Goal: Task Accomplishment & Management: Manage account settings

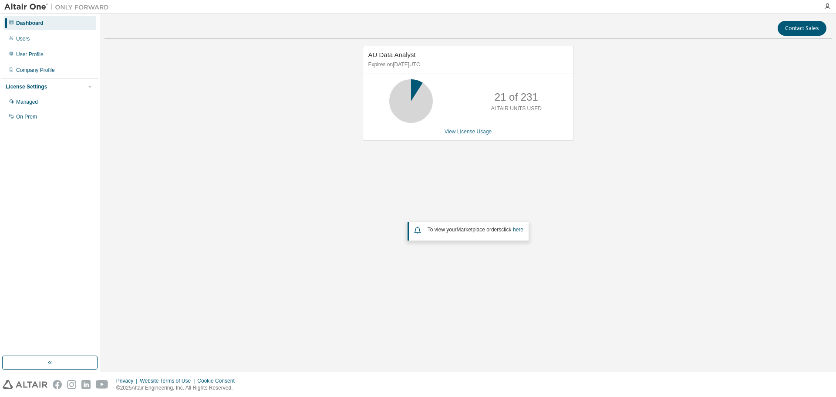
click at [479, 131] on link "View License Usage" at bounding box center [468, 131] width 47 height 6
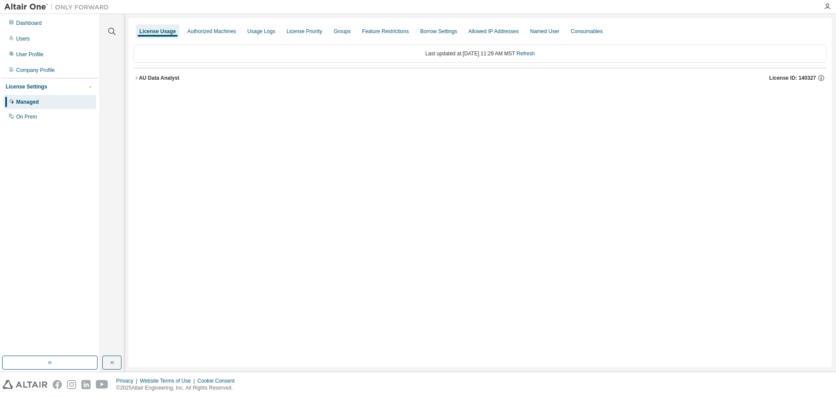
click at [134, 76] on icon "button" at bounding box center [136, 77] width 5 height 5
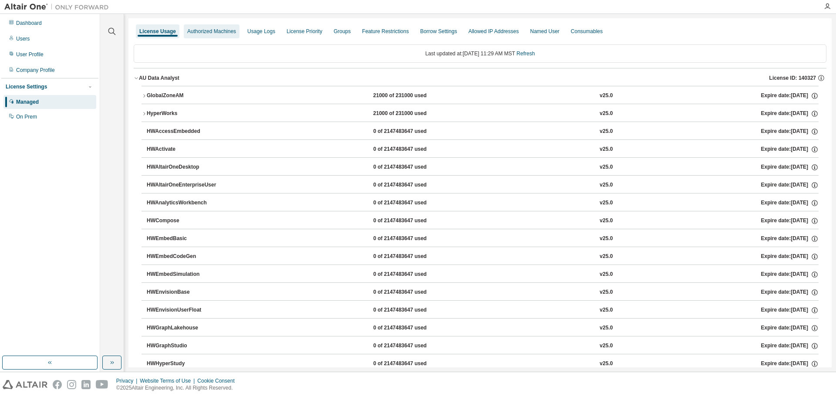
click at [218, 30] on div "Authorized Machines" at bounding box center [211, 31] width 49 height 7
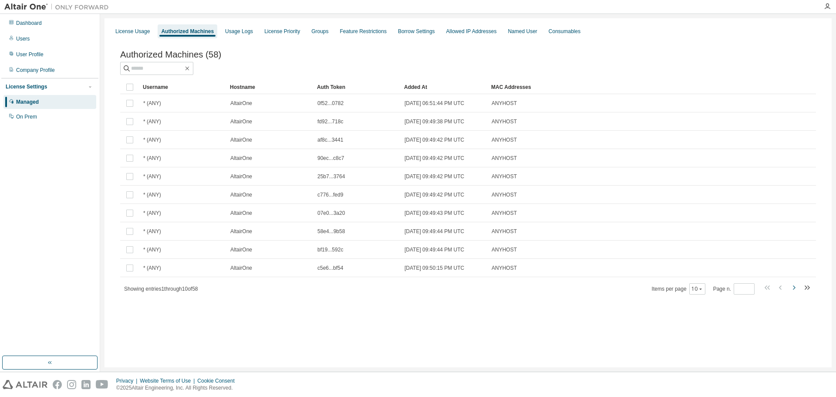
click at [793, 288] on icon "button" at bounding box center [794, 287] width 3 height 4
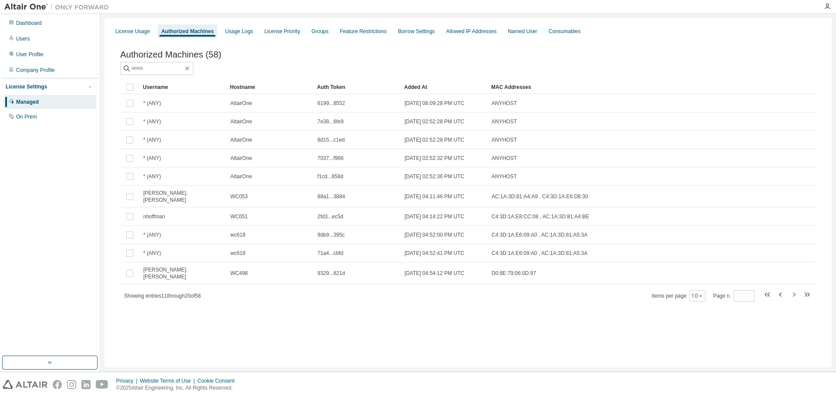
click at [793, 289] on icon "button" at bounding box center [794, 294] width 10 height 10
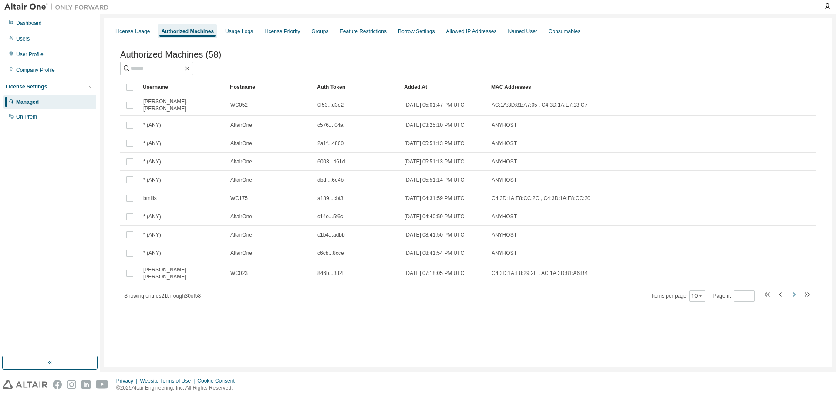
click at [789, 289] on icon "button" at bounding box center [794, 294] width 10 height 10
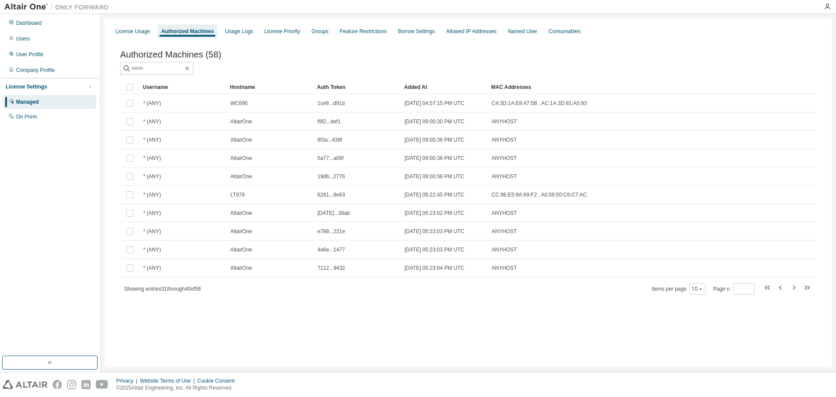
drag, startPoint x: 788, startPoint y: 301, endPoint x: 791, endPoint y: 294, distance: 7.6
click at [789, 298] on div "Authorized Machines (58) Clear Load Save Save As Field Operator Value Select fi…" at bounding box center [468, 178] width 717 height 278
click at [792, 292] on icon "button" at bounding box center [794, 287] width 10 height 10
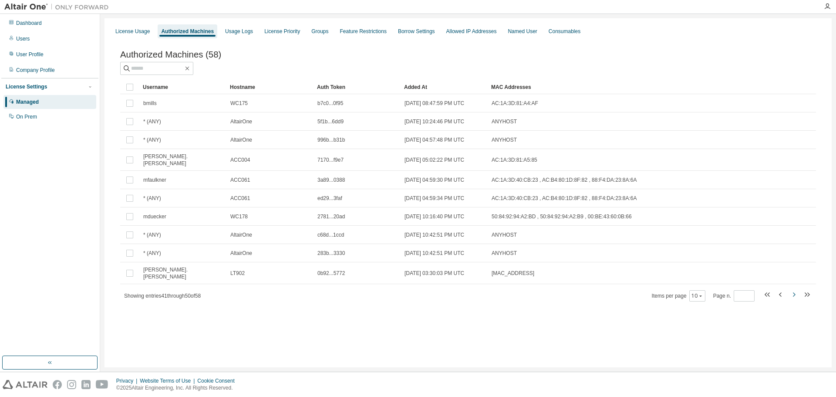
click at [794, 290] on icon "button" at bounding box center [794, 294] width 10 height 10
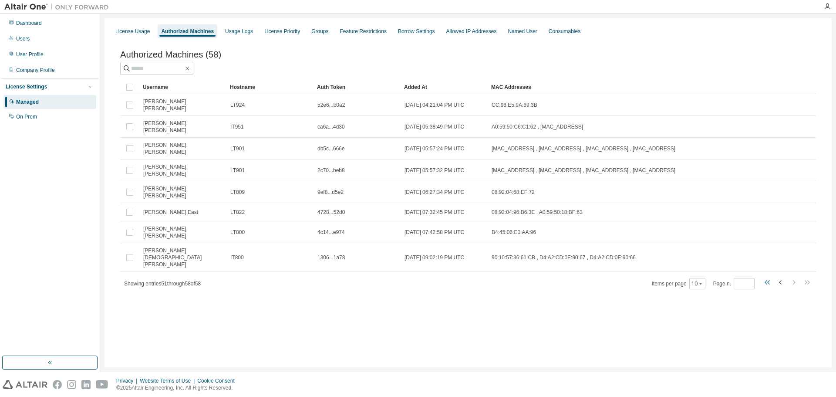
click at [767, 277] on icon "button" at bounding box center [767, 282] width 10 height 10
type input "*"
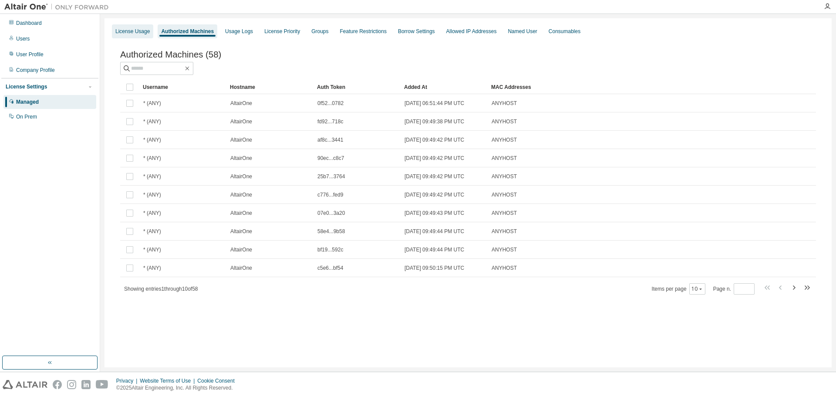
click at [138, 31] on div "License Usage" at bounding box center [132, 31] width 34 height 7
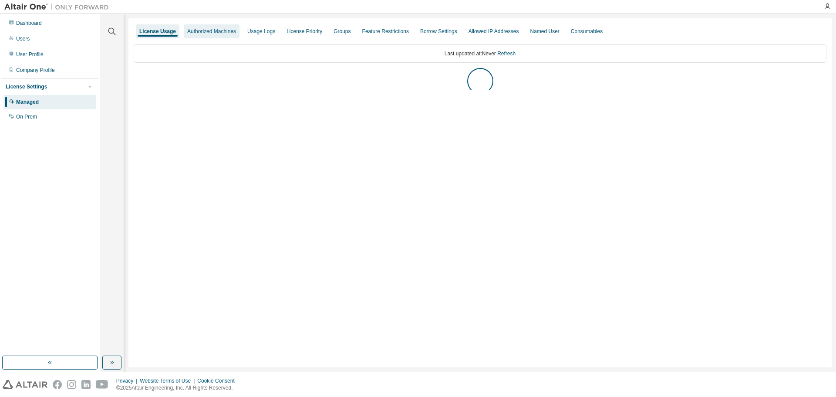
click at [197, 29] on div "Authorized Machines" at bounding box center [211, 31] width 49 height 7
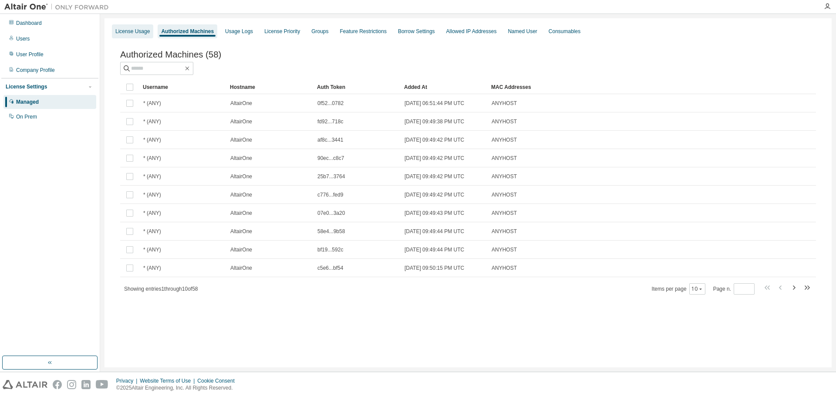
click at [116, 32] on div "License Usage" at bounding box center [132, 31] width 34 height 7
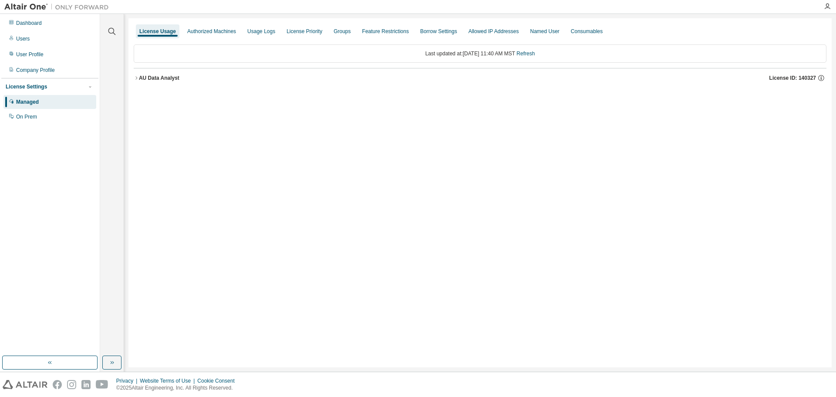
click at [823, 5] on div at bounding box center [827, 6] width 17 height 7
click at [825, 5] on icon "button" at bounding box center [827, 6] width 7 height 7
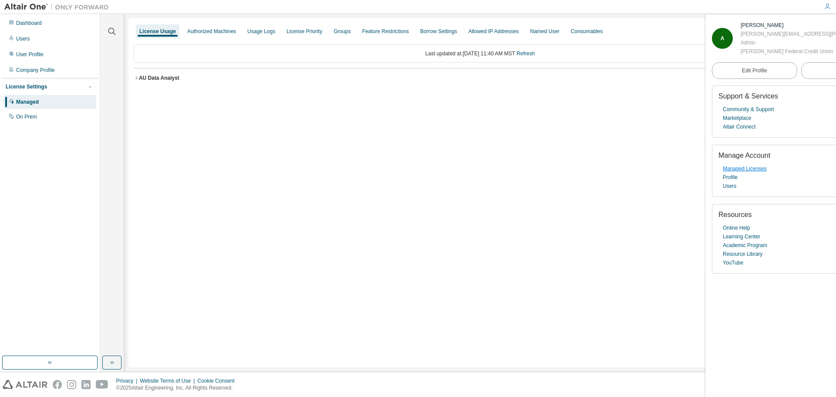
click at [737, 165] on link "Managed Licenses" at bounding box center [745, 168] width 44 height 9
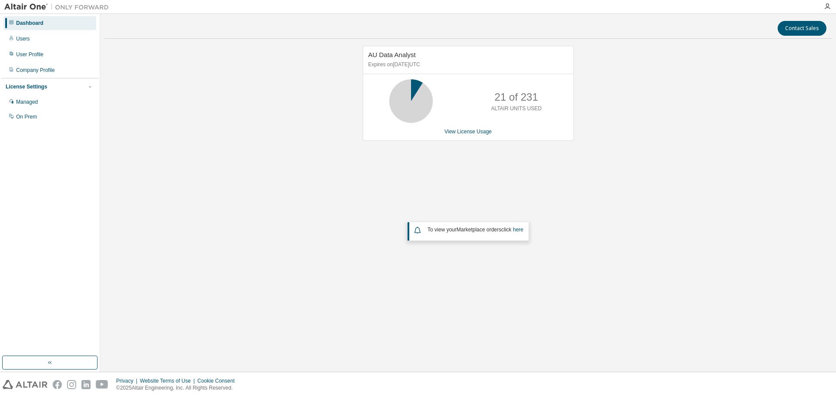
click at [654, 36] on div "Contact Sales AU Data Analyst Expires on March 29, 2026 UTC 21 of 231 ALTAIR UN…" at bounding box center [467, 192] width 727 height 349
click at [472, 128] on link "View License Usage" at bounding box center [468, 131] width 47 height 6
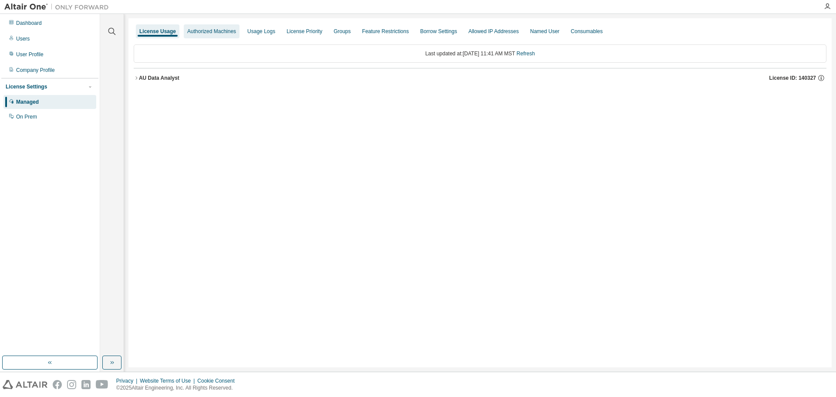
click at [232, 33] on div "Authorized Machines" at bounding box center [211, 31] width 49 height 7
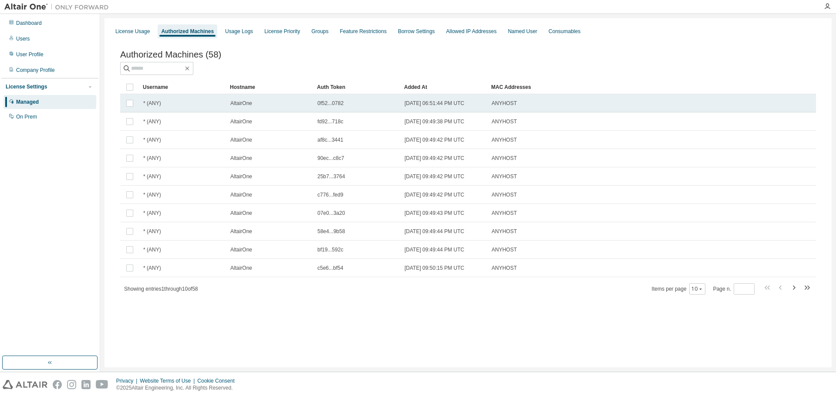
click at [161, 106] on span "* (ANY)" at bounding box center [152, 103] width 18 height 7
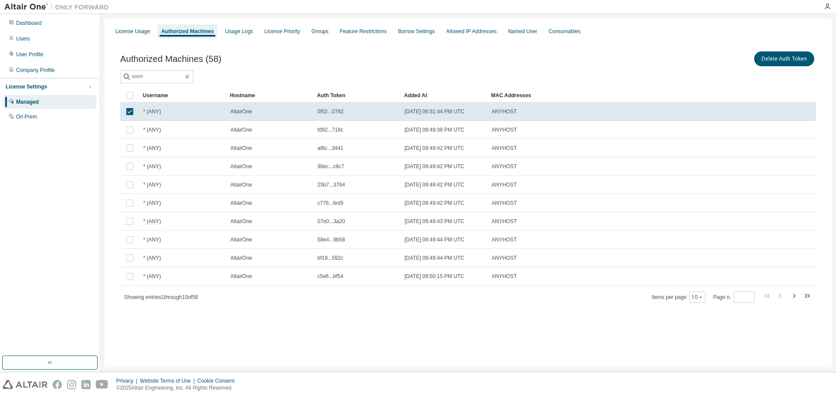
click at [553, 73] on div at bounding box center [468, 76] width 696 height 13
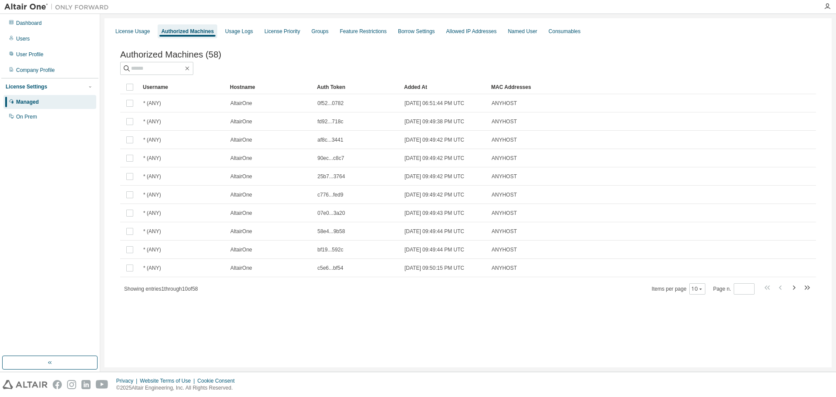
click at [293, 68] on div at bounding box center [468, 68] width 696 height 13
click at [534, 28] on div "Named User" at bounding box center [522, 31] width 29 height 7
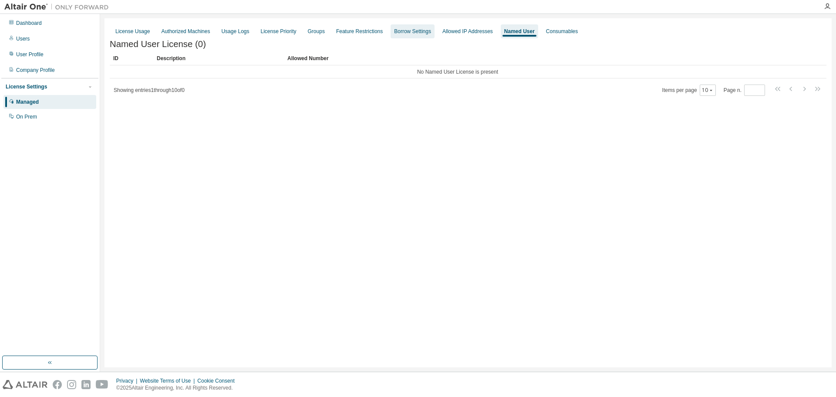
drag, startPoint x: 437, startPoint y: 32, endPoint x: 447, endPoint y: 30, distance: 10.2
click at [431, 32] on div "Borrow Settings" at bounding box center [412, 31] width 37 height 7
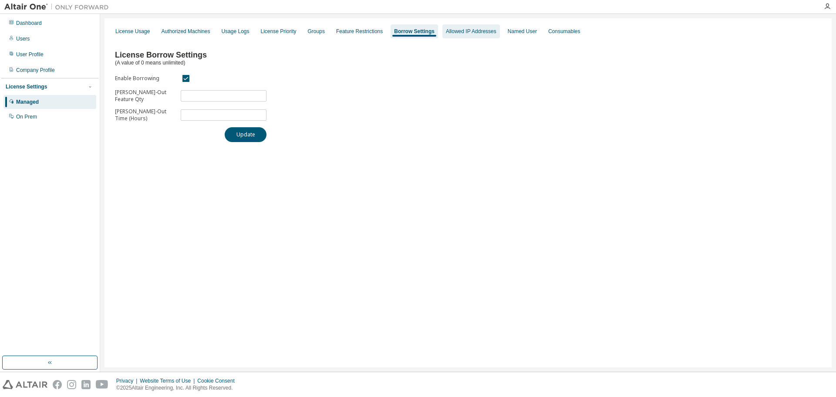
click at [467, 30] on div "Allowed IP Addresses" at bounding box center [471, 31] width 51 height 7
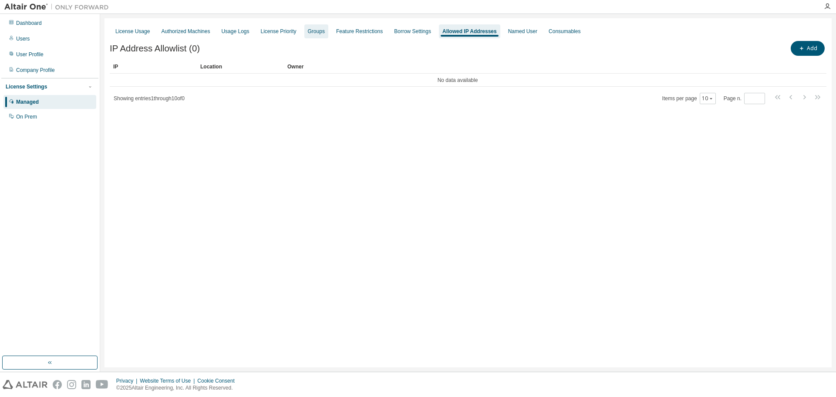
click at [318, 30] on div "Groups" at bounding box center [316, 31] width 17 height 7
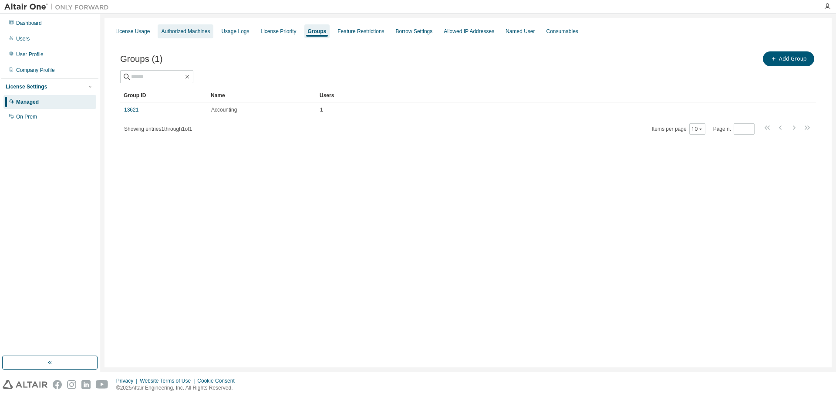
click at [159, 31] on div "Authorized Machines" at bounding box center [186, 31] width 56 height 14
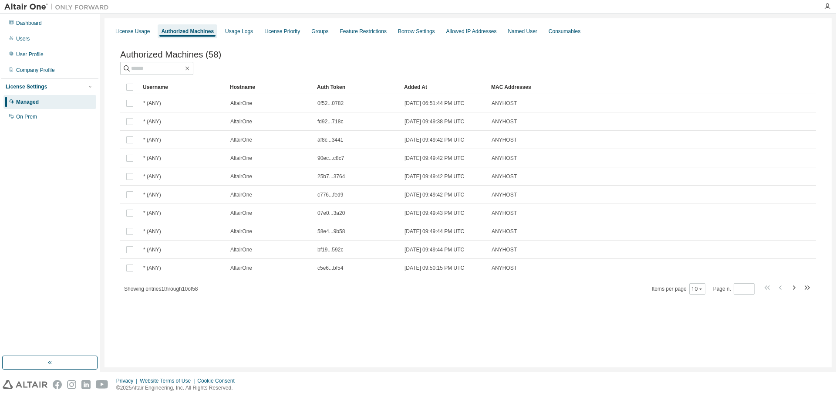
click at [438, 75] on div at bounding box center [468, 68] width 696 height 13
click at [334, 317] on div "Authorized Machines (58) Clear Load Save Save As Field Operator Value Select fi…" at bounding box center [468, 178] width 717 height 278
click at [24, 115] on div "On Prem" at bounding box center [26, 116] width 21 height 7
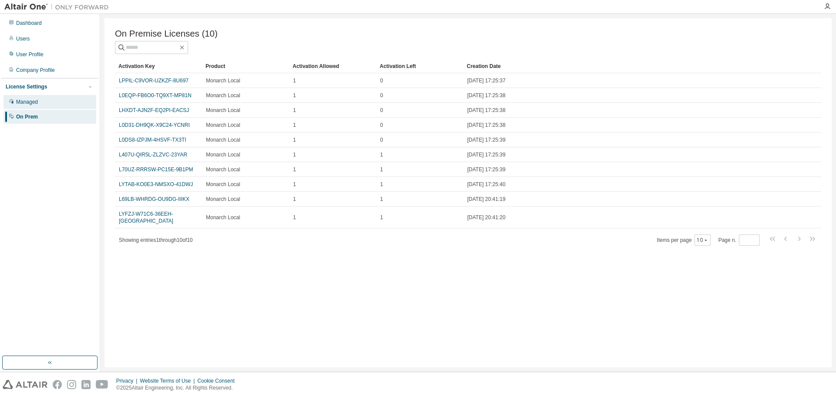
click at [42, 100] on div "Managed" at bounding box center [49, 102] width 93 height 14
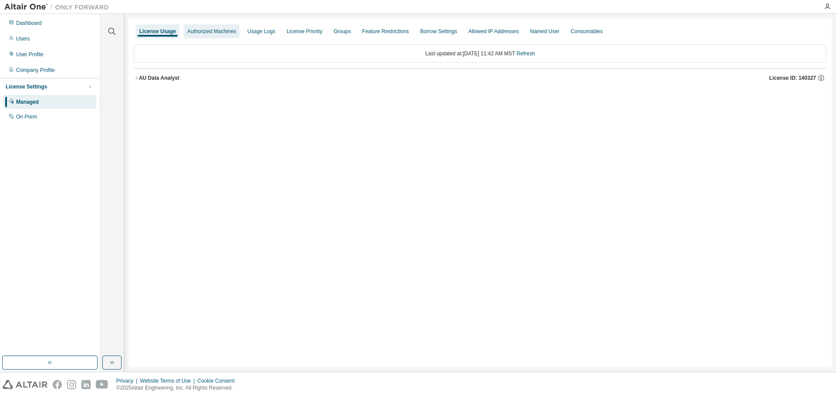
click at [216, 30] on div "Authorized Machines" at bounding box center [211, 31] width 49 height 7
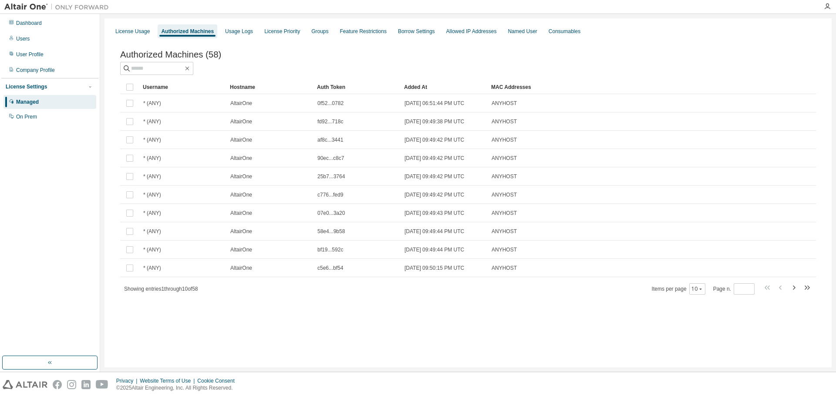
click at [600, 58] on div "Authorized Machines (58)" at bounding box center [468, 55] width 696 height 10
click at [269, 66] on div at bounding box center [468, 68] width 696 height 13
click at [19, 44] on div "Users" at bounding box center [49, 39] width 93 height 14
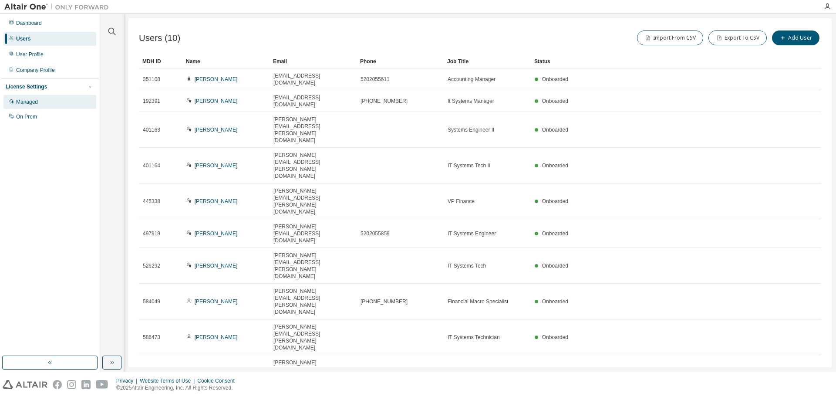
click at [44, 99] on div "Managed" at bounding box center [49, 102] width 93 height 14
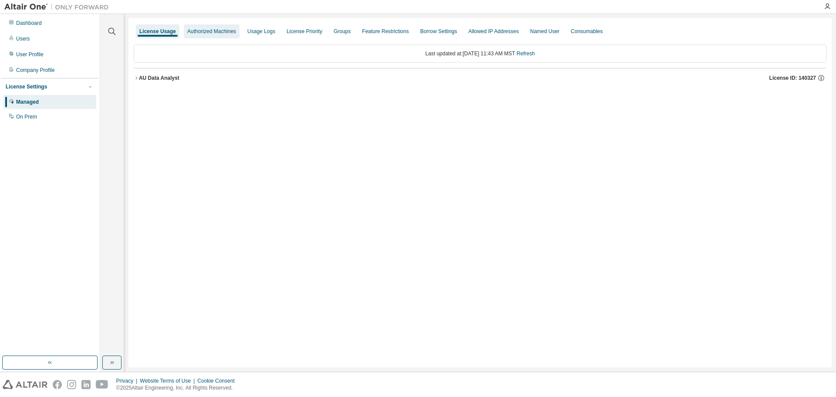
click at [207, 33] on div "Authorized Machines" at bounding box center [211, 31] width 49 height 7
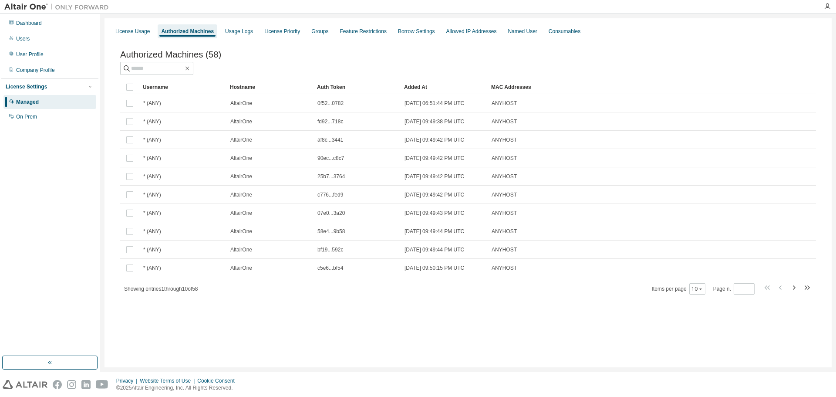
drag, startPoint x: 804, startPoint y: 55, endPoint x: 798, endPoint y: 56, distance: 6.1
click at [803, 55] on div at bounding box center [642, 54] width 348 height 3
click at [702, 47] on div "Authorized Machines (58) Clear Load Save Save As Field Operator Value Select fi…" at bounding box center [468, 178] width 717 height 278
click at [826, 4] on icon "button" at bounding box center [827, 6] width 7 height 7
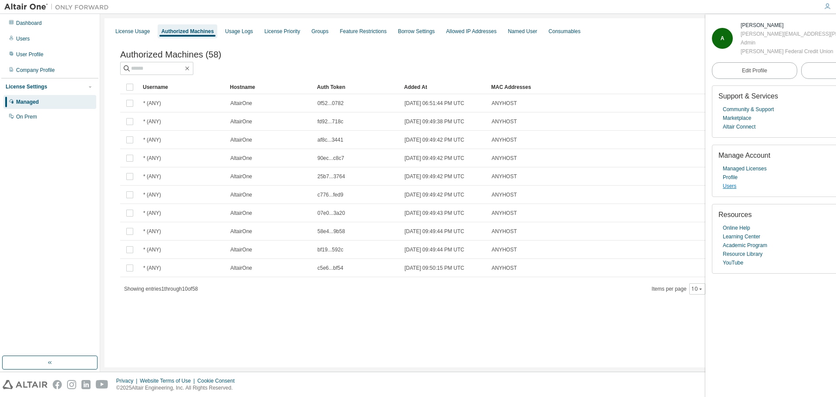
click at [734, 185] on link "Users" at bounding box center [729, 186] width 13 height 9
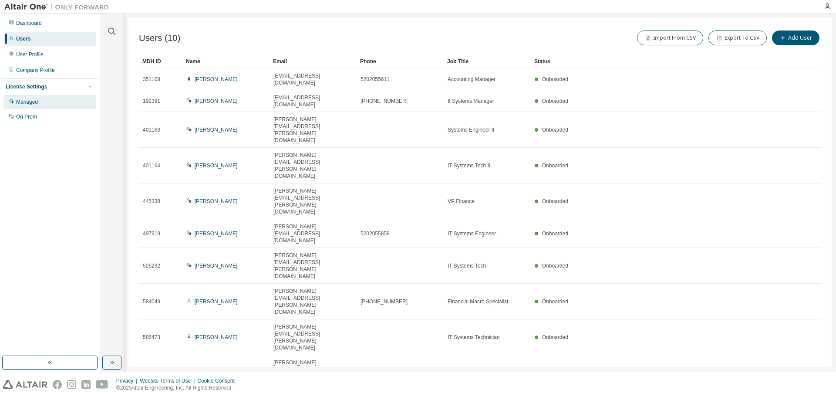
click at [46, 103] on div "Managed" at bounding box center [49, 102] width 93 height 14
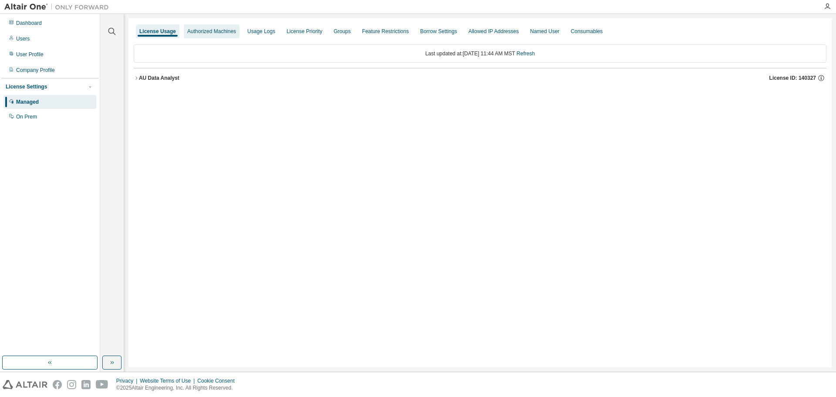
click at [221, 27] on div "Authorized Machines" at bounding box center [212, 31] width 56 height 14
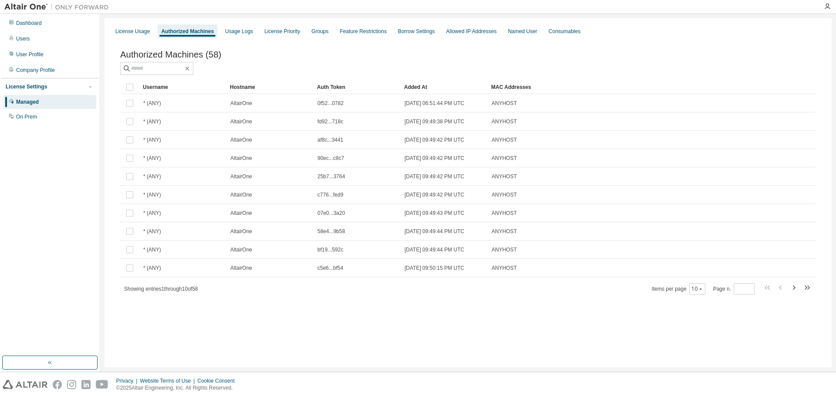
click at [525, 56] on div at bounding box center [642, 54] width 348 height 3
click at [748, 66] on div at bounding box center [468, 68] width 696 height 13
click at [755, 64] on div at bounding box center [468, 68] width 696 height 13
click at [775, 72] on div at bounding box center [468, 68] width 696 height 13
click at [326, 306] on div "Authorized Machines (58) Clear Load Save Save As Field Operator Value Select fi…" at bounding box center [468, 178] width 717 height 278
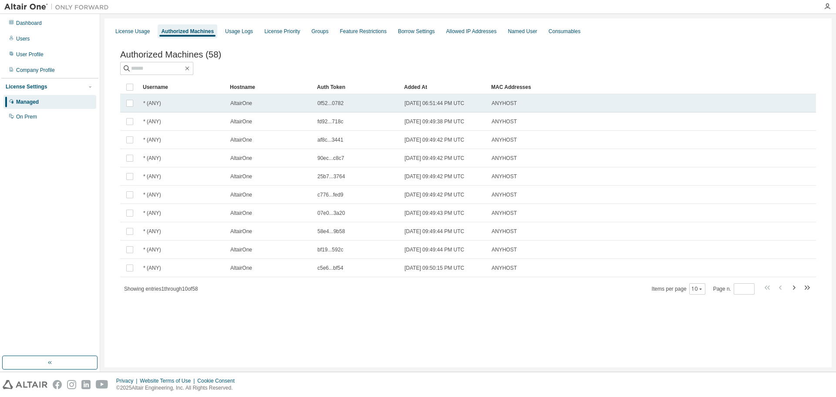
click at [172, 104] on div "* (ANY)" at bounding box center [182, 103] width 79 height 7
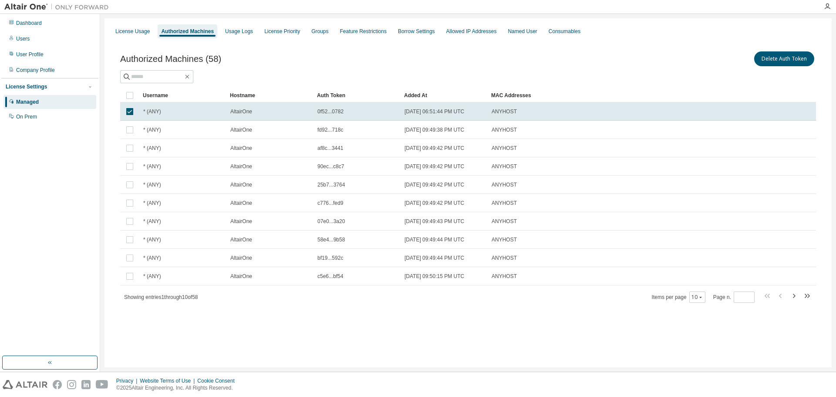
click at [804, 294] on icon "button" at bounding box center [807, 295] width 10 height 10
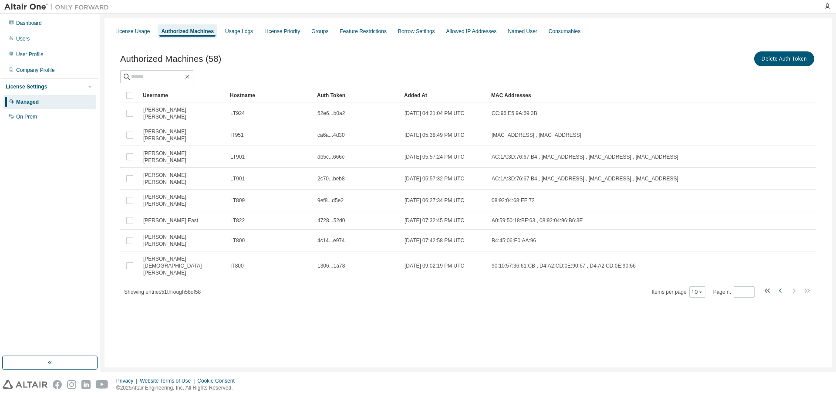
click at [781, 285] on icon "button" at bounding box center [780, 290] width 10 height 10
type input "*"
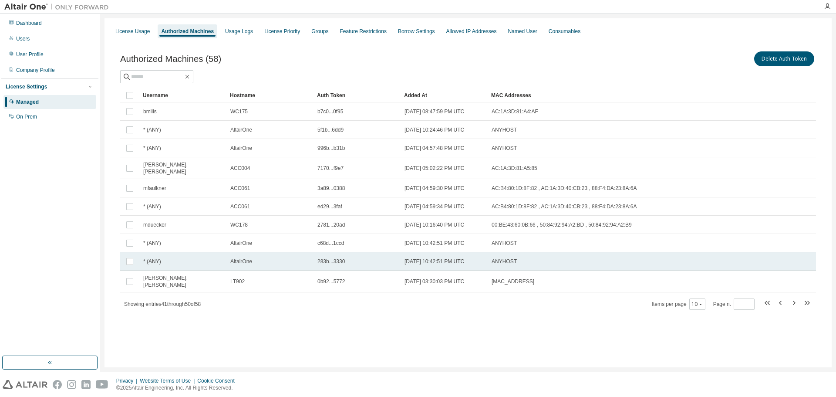
click at [182, 259] on div "* (ANY)" at bounding box center [182, 261] width 79 height 7
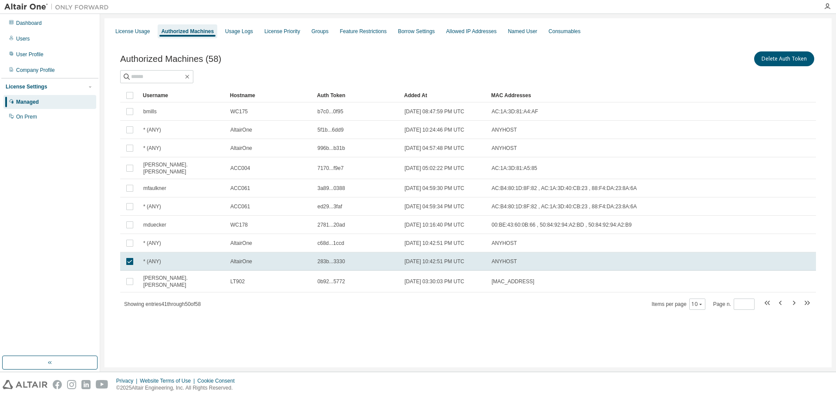
click at [334, 95] on div "Auth Token" at bounding box center [357, 95] width 80 height 14
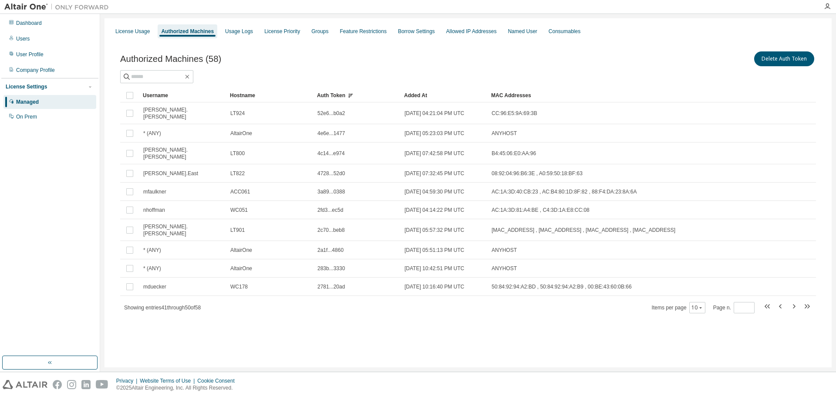
click at [283, 52] on div "Authorized Machines (58) Delete Auth Token" at bounding box center [468, 59] width 696 height 18
click at [181, 37] on div "Authorized Machines" at bounding box center [188, 31] width 60 height 14
click at [182, 30] on div "Authorized Machines" at bounding box center [187, 31] width 53 height 7
click at [175, 54] on span "Authorized Machines (58)" at bounding box center [170, 59] width 101 height 10
click at [34, 99] on div "Managed" at bounding box center [27, 101] width 23 height 7
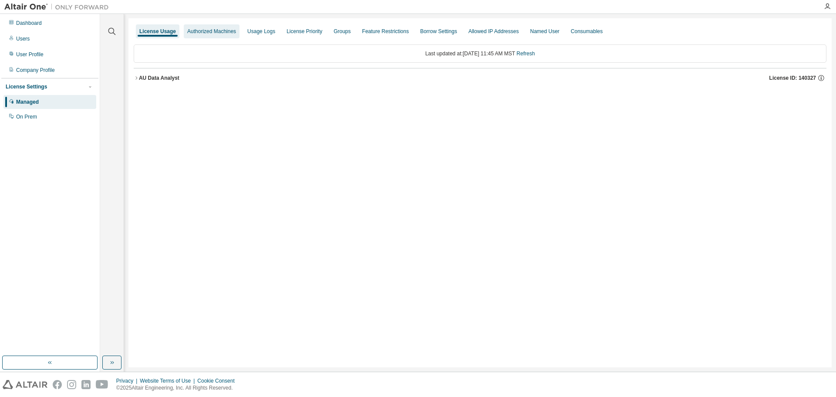
click at [212, 34] on div "Authorized Machines" at bounding box center [212, 31] width 56 height 14
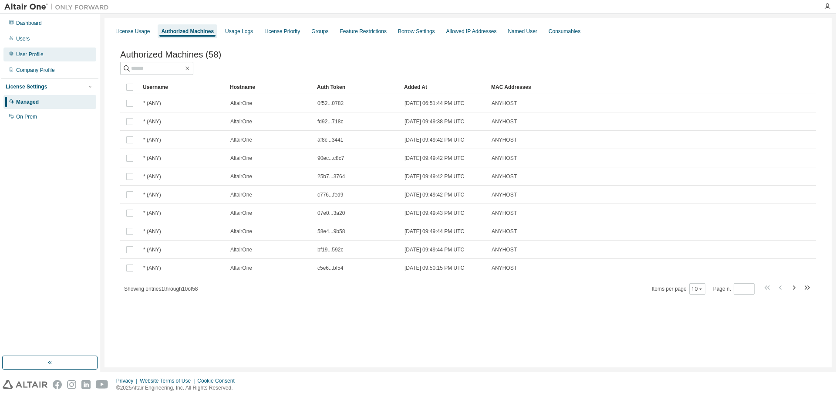
click at [43, 56] on div "User Profile" at bounding box center [29, 54] width 27 height 7
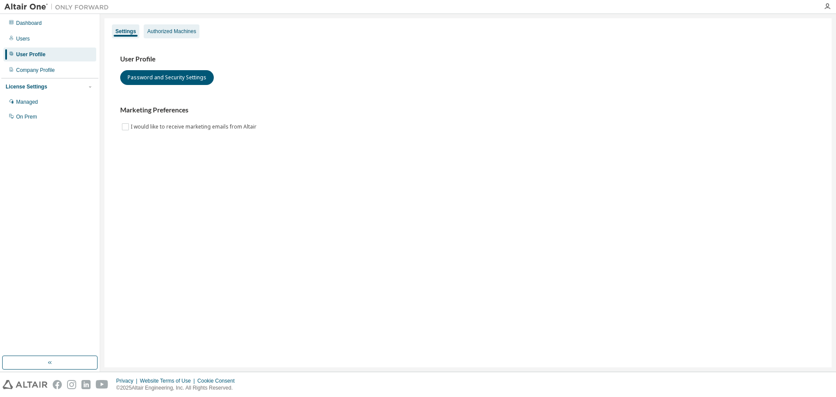
click at [160, 30] on div "Authorized Machines" at bounding box center [171, 31] width 49 height 7
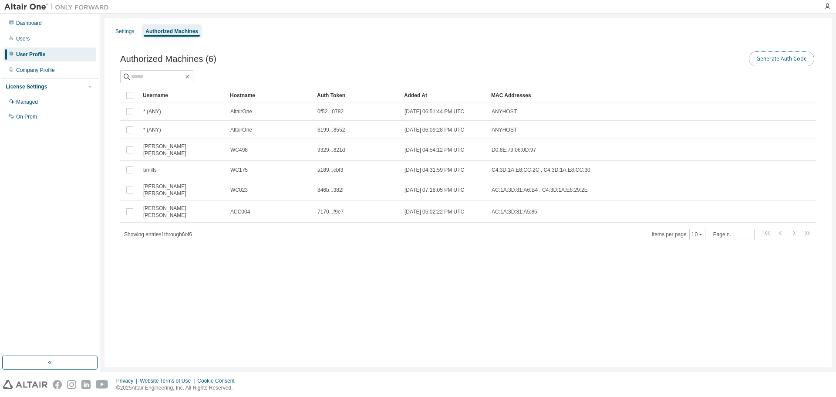
click at [797, 57] on button "Generate Auth Code" at bounding box center [781, 58] width 65 height 15
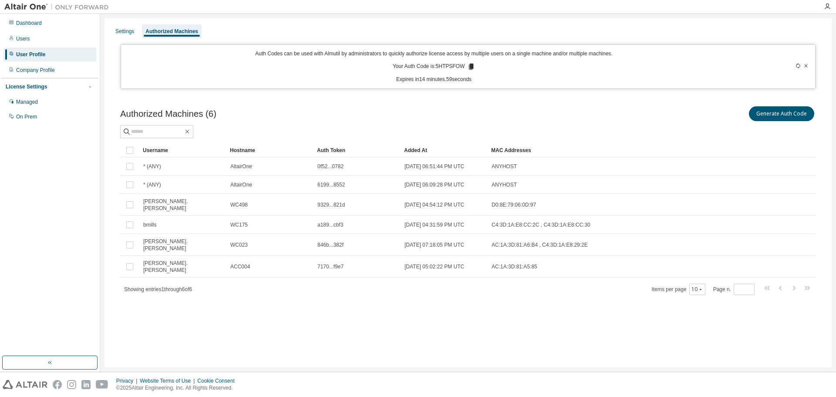
click at [489, 56] on p "Auth Codes can be used with Almutil by administrators to quickly authorize lice…" at bounding box center [434, 53] width 616 height 7
click at [472, 65] on icon at bounding box center [471, 67] width 5 height 6
click at [424, 131] on div at bounding box center [468, 131] width 696 height 13
click at [505, 78] on p "Expires in 12 minutes, 23 seconds" at bounding box center [434, 79] width 616 height 7
click at [466, 85] on div "Auth Codes can be used with Almutil by administrators to quickly authorize lice…" at bounding box center [468, 66] width 695 height 44
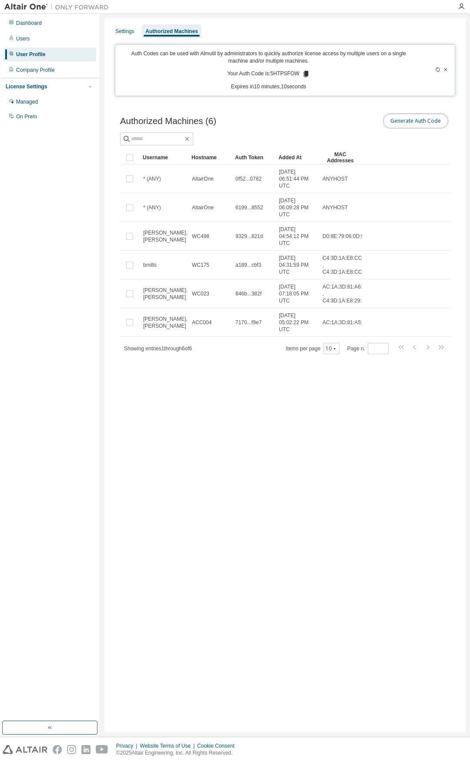
click at [415, 123] on button "Generate Auth Code" at bounding box center [415, 121] width 65 height 15
click at [439, 70] on icon at bounding box center [437, 69] width 5 height 5
click at [446, 67] on icon at bounding box center [445, 69] width 5 height 5
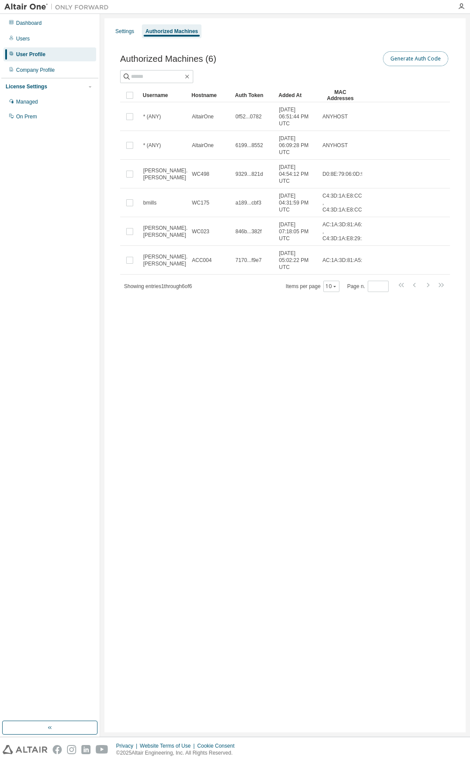
click at [438, 57] on button "Generate Auth Code" at bounding box center [415, 58] width 65 height 15
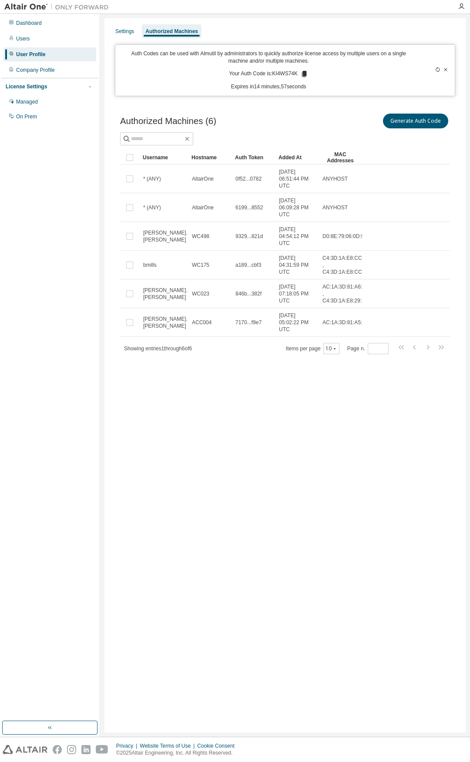
click at [305, 72] on icon at bounding box center [304, 74] width 5 height 6
